Goal: Information Seeking & Learning: Learn about a topic

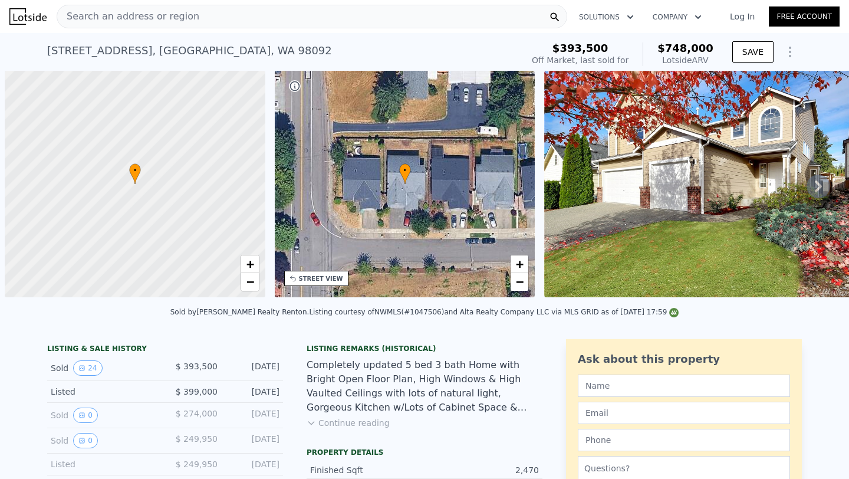
scroll to position [0, 5]
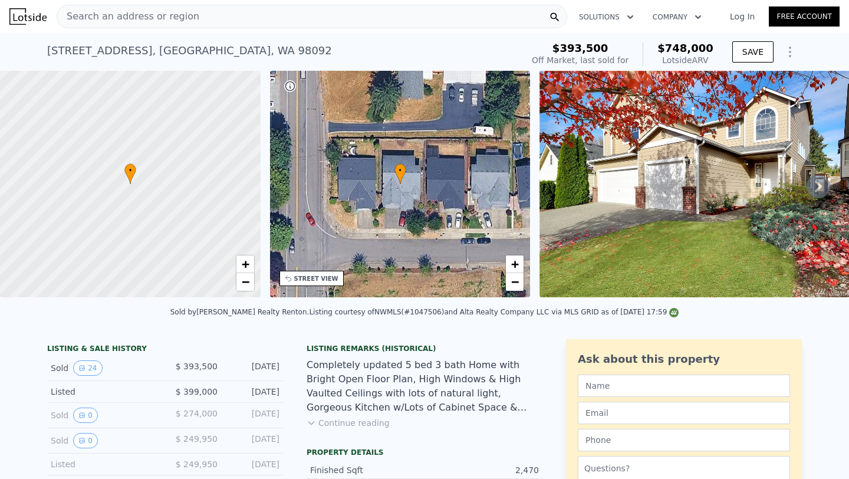
click at [215, 15] on div "Search an address or region" at bounding box center [312, 17] width 511 height 24
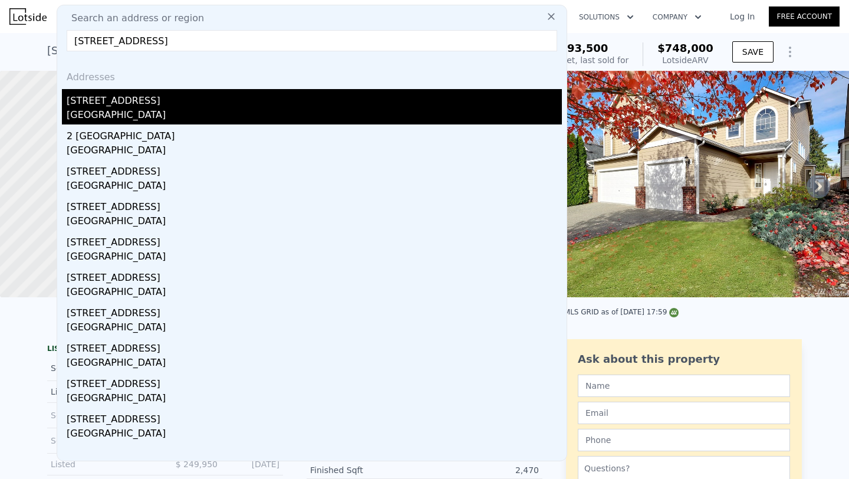
type input "[STREET_ADDRESS]"
click at [182, 90] on div "[STREET_ADDRESS]" at bounding box center [314, 98] width 495 height 19
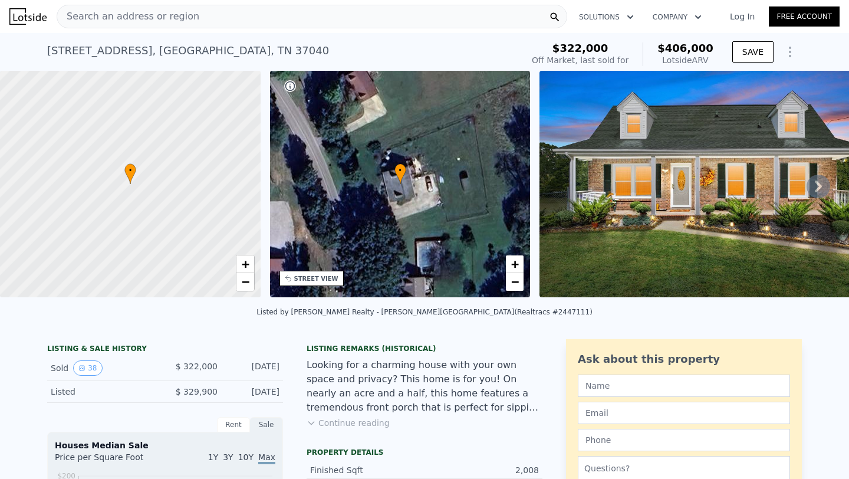
scroll to position [22, 0]
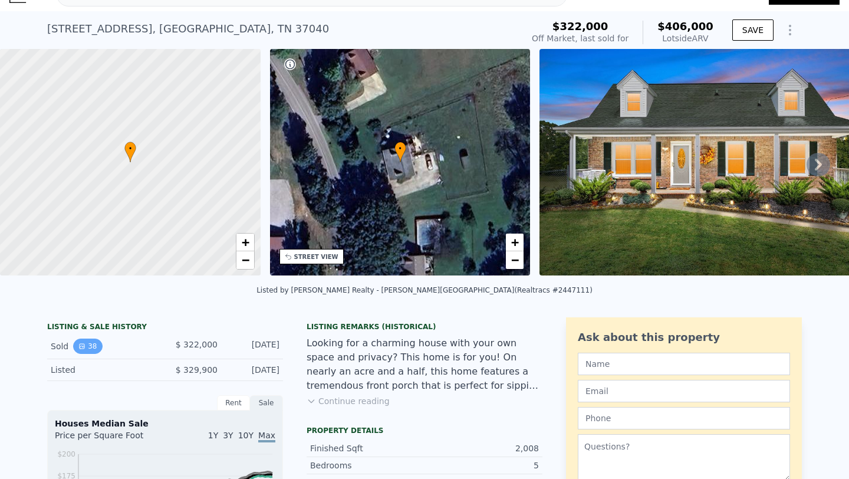
click at [93, 344] on button "38" at bounding box center [87, 345] width 29 height 15
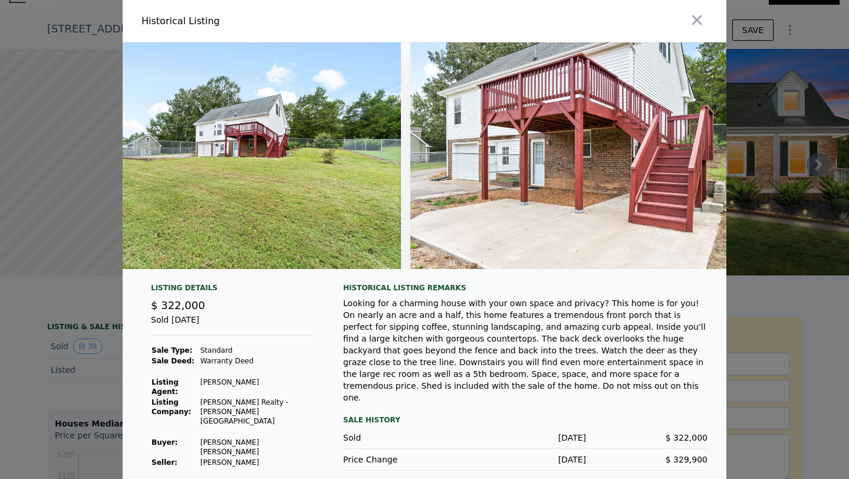
scroll to position [0, 12674]
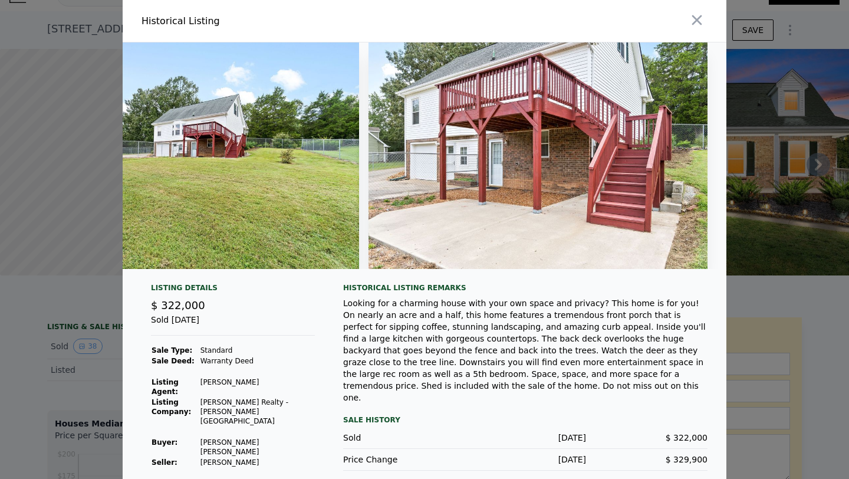
click at [23, 27] on div at bounding box center [424, 239] width 849 height 479
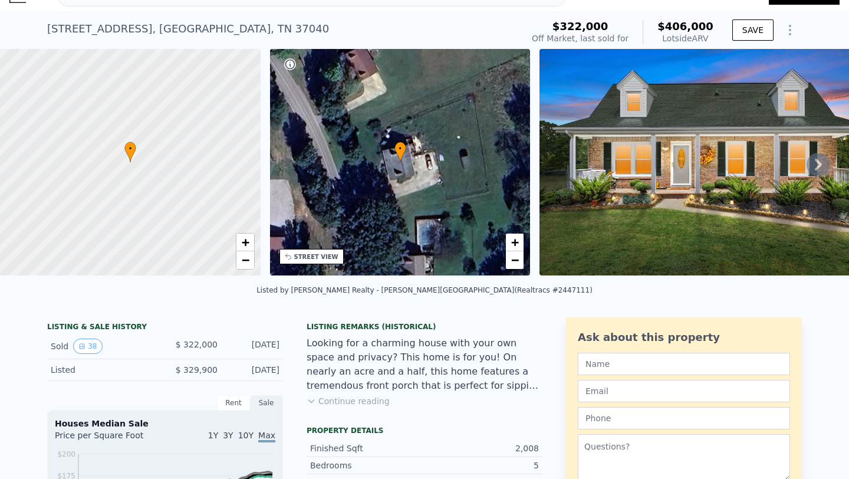
scroll to position [0, 0]
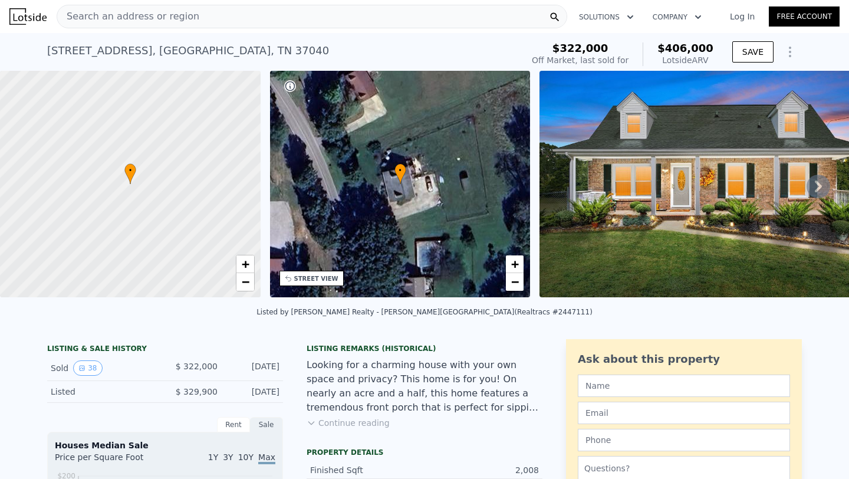
click at [183, 23] on span "Search an address or region" at bounding box center [128, 16] width 142 height 14
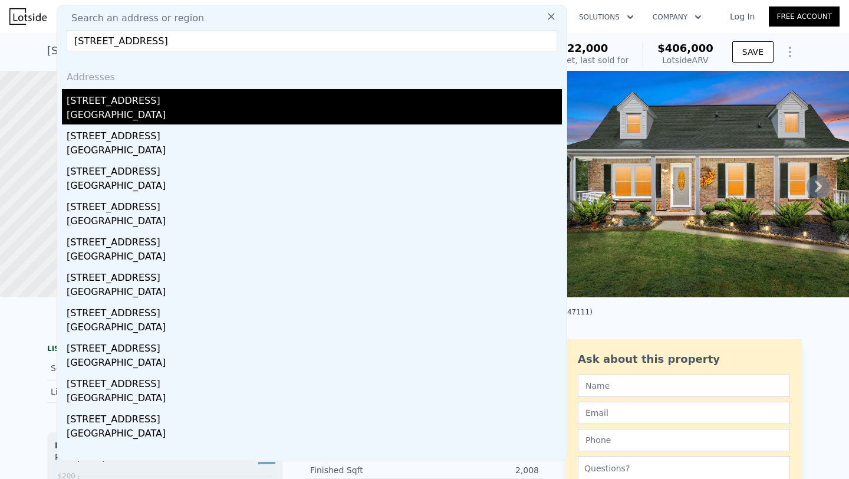
type input "[STREET_ADDRESS]"
click at [131, 106] on div "[STREET_ADDRESS]" at bounding box center [314, 98] width 495 height 19
type input "2.5"
type input "1473"
type input "2047"
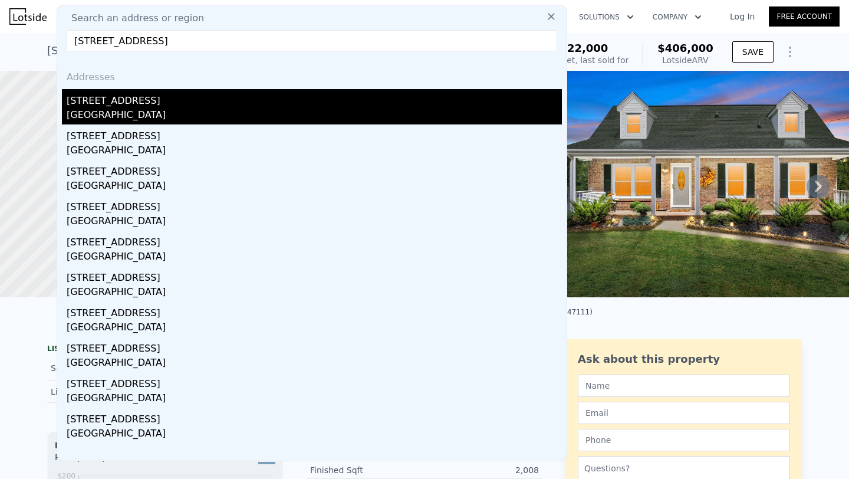
type input "9583.2"
type input "19166.4"
type input "$ 308,000"
type input "$ 75,435"
